Goal: Navigation & Orientation: Find specific page/section

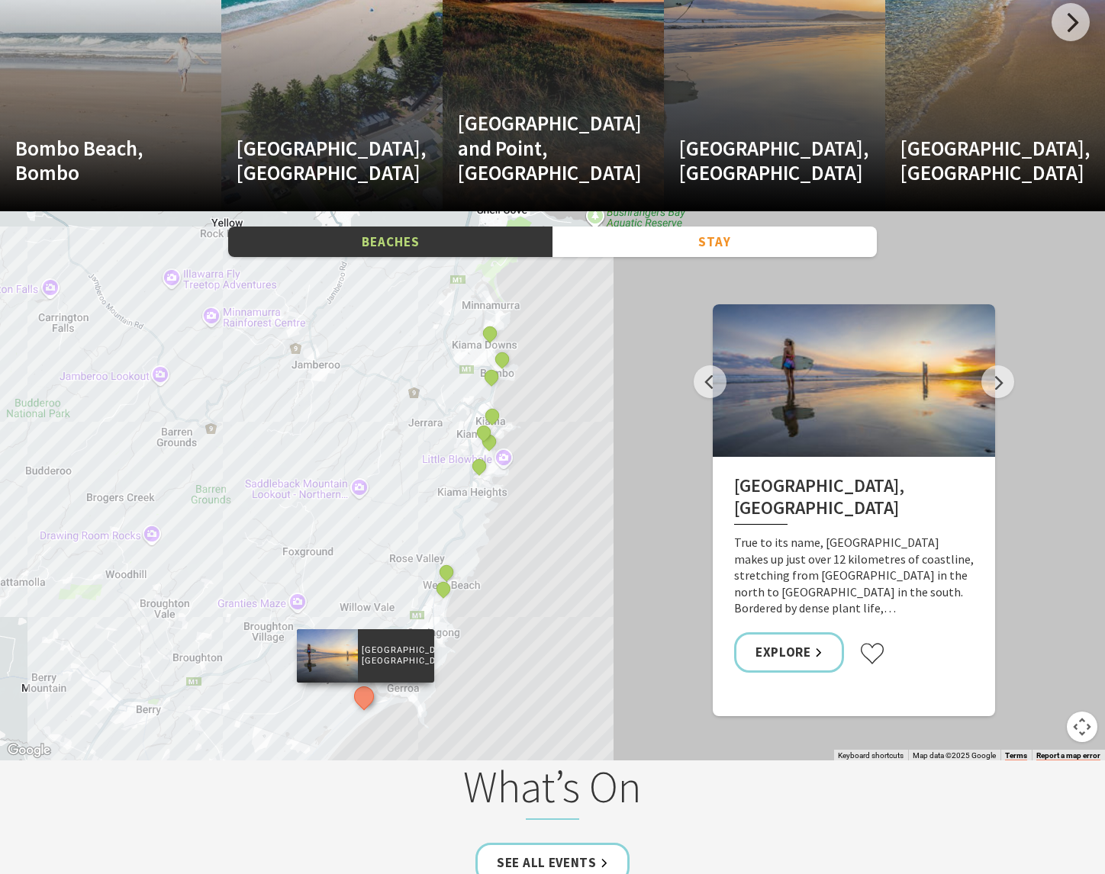
scroll to position [2365, 0]
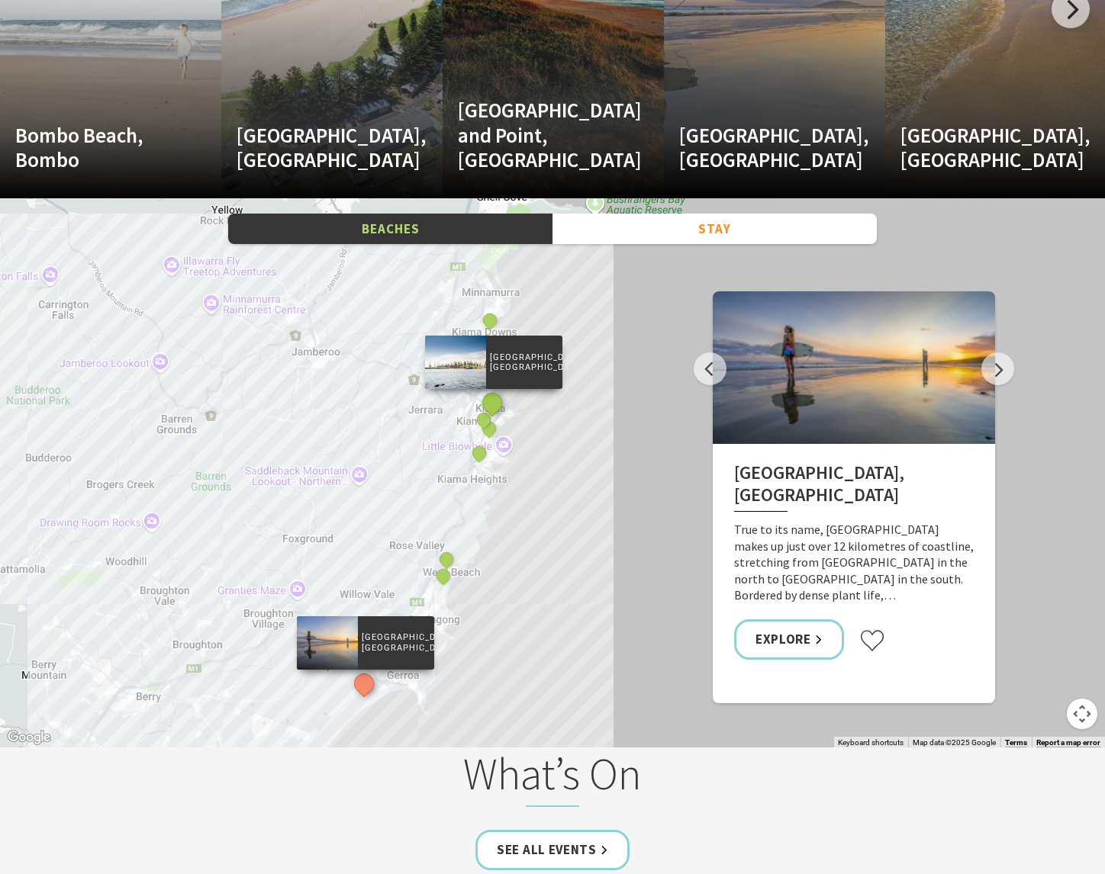
click at [490, 397] on button "See detail about Black Beach, Kiama" at bounding box center [492, 403] width 28 height 28
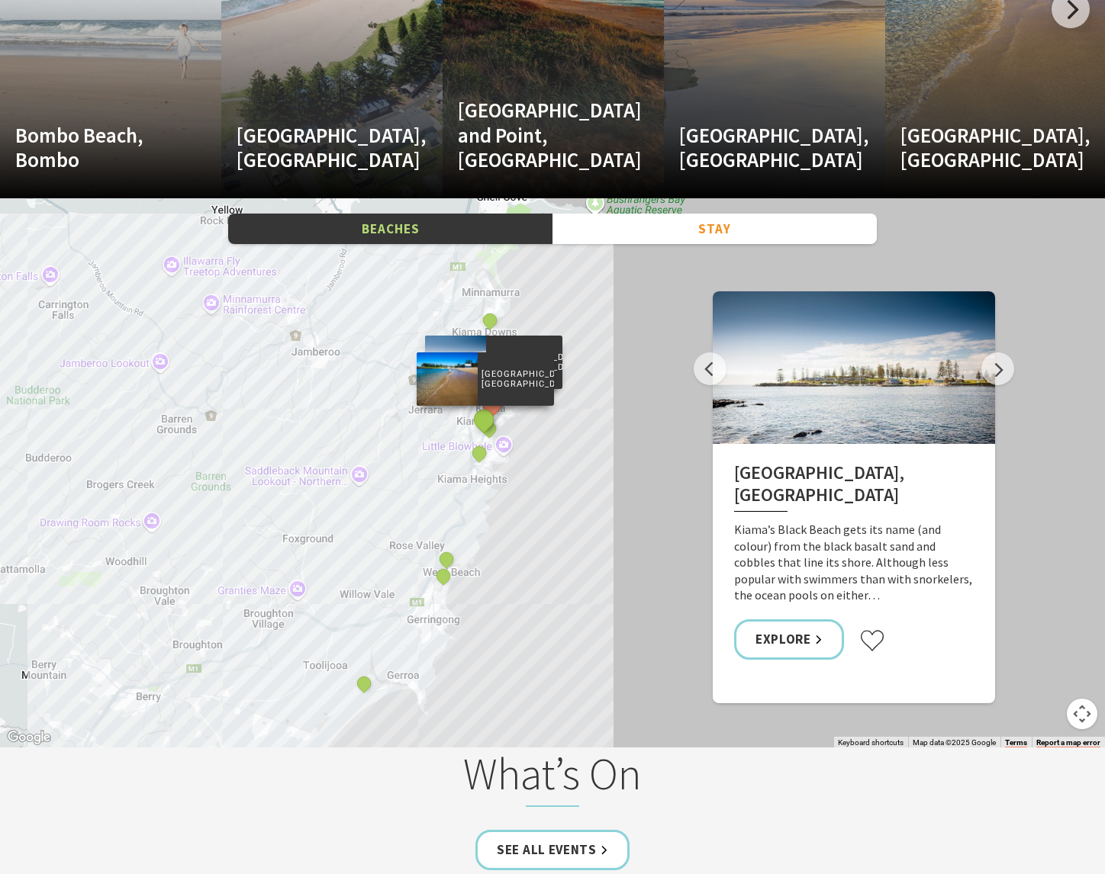
click at [483, 419] on button "See detail about Surf Beach, Kiama" at bounding box center [484, 420] width 28 height 28
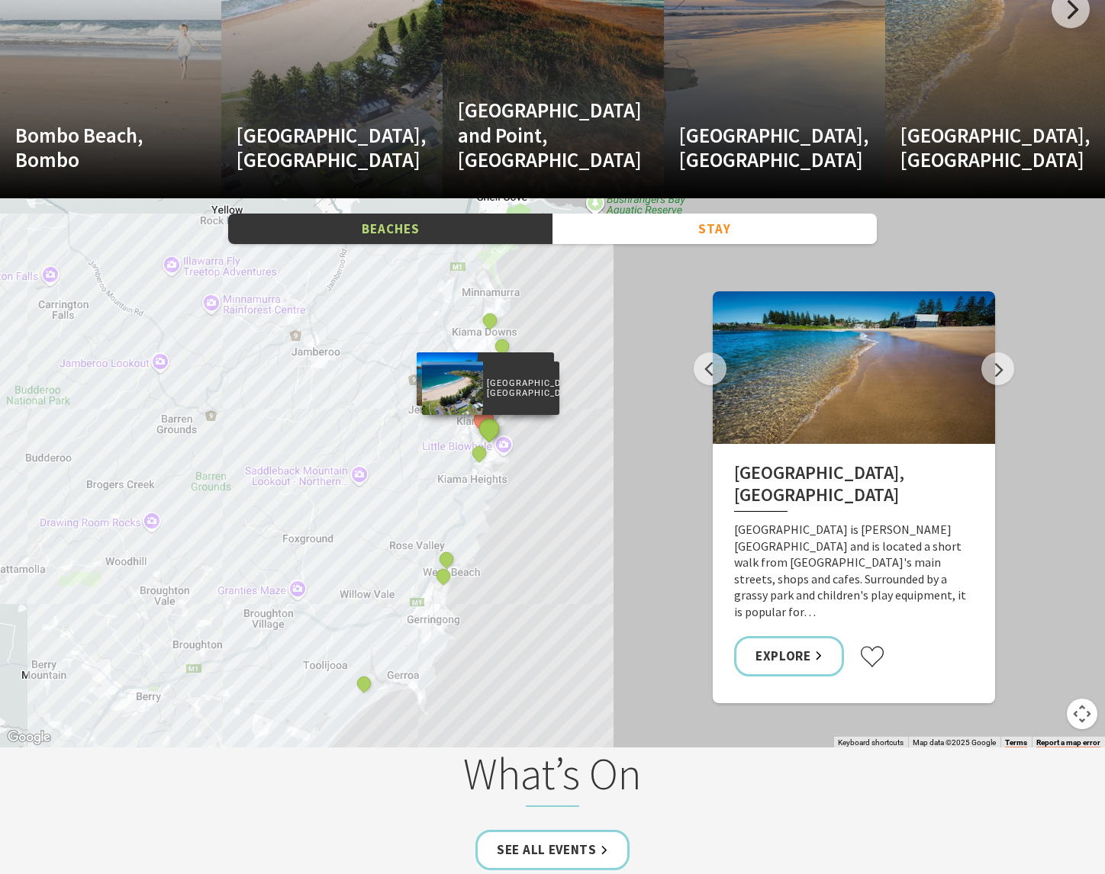
click at [492, 435] on button "See detail about Kendalls Beach, Kiama" at bounding box center [489, 429] width 28 height 28
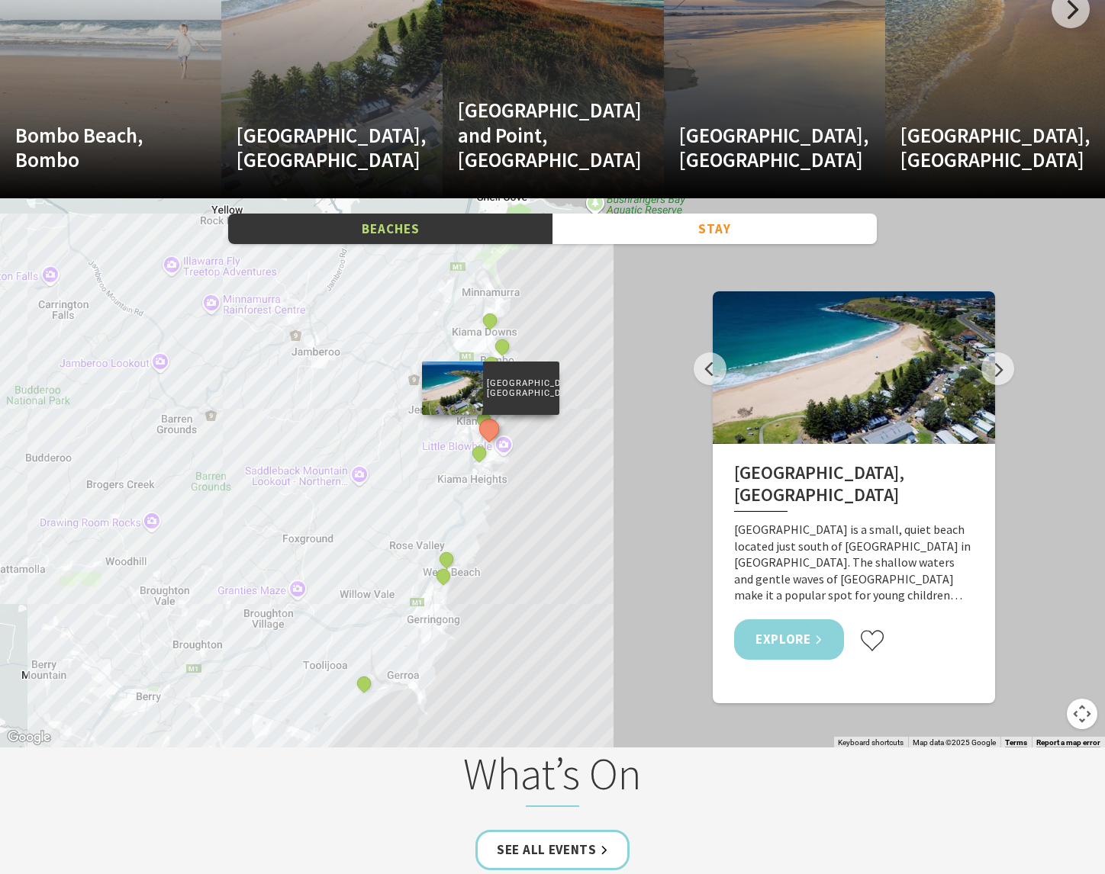
click at [823, 619] on link "Explore" at bounding box center [789, 639] width 110 height 40
